Goal: Information Seeking & Learning: Check status

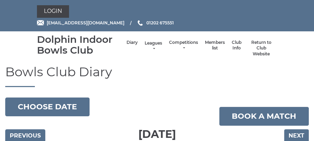
click at [155, 47] on link "Leagues" at bounding box center [153, 45] width 17 height 11
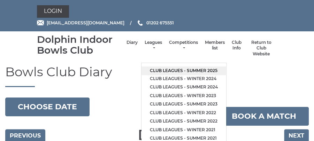
click at [175, 69] on link "Club leagues - Summer 2025" at bounding box center [183, 71] width 85 height 9
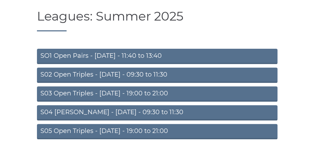
scroll to position [68, 0]
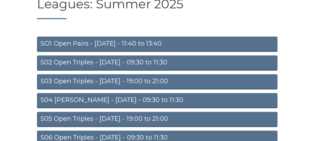
click at [177, 98] on link "S04 [PERSON_NAME] - [DATE] - 09:30 to 11:30" at bounding box center [157, 100] width 240 height 15
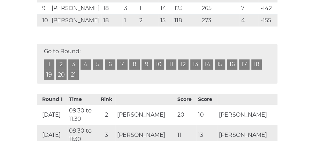
scroll to position [312, 0]
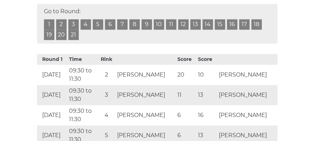
click at [47, 40] on link "19" at bounding box center [49, 35] width 10 height 10
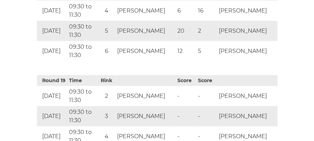
scroll to position [2546, 0]
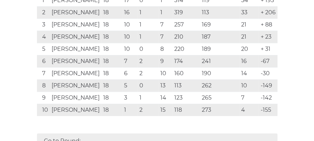
scroll to position [185, 0]
